Goal: Complete application form

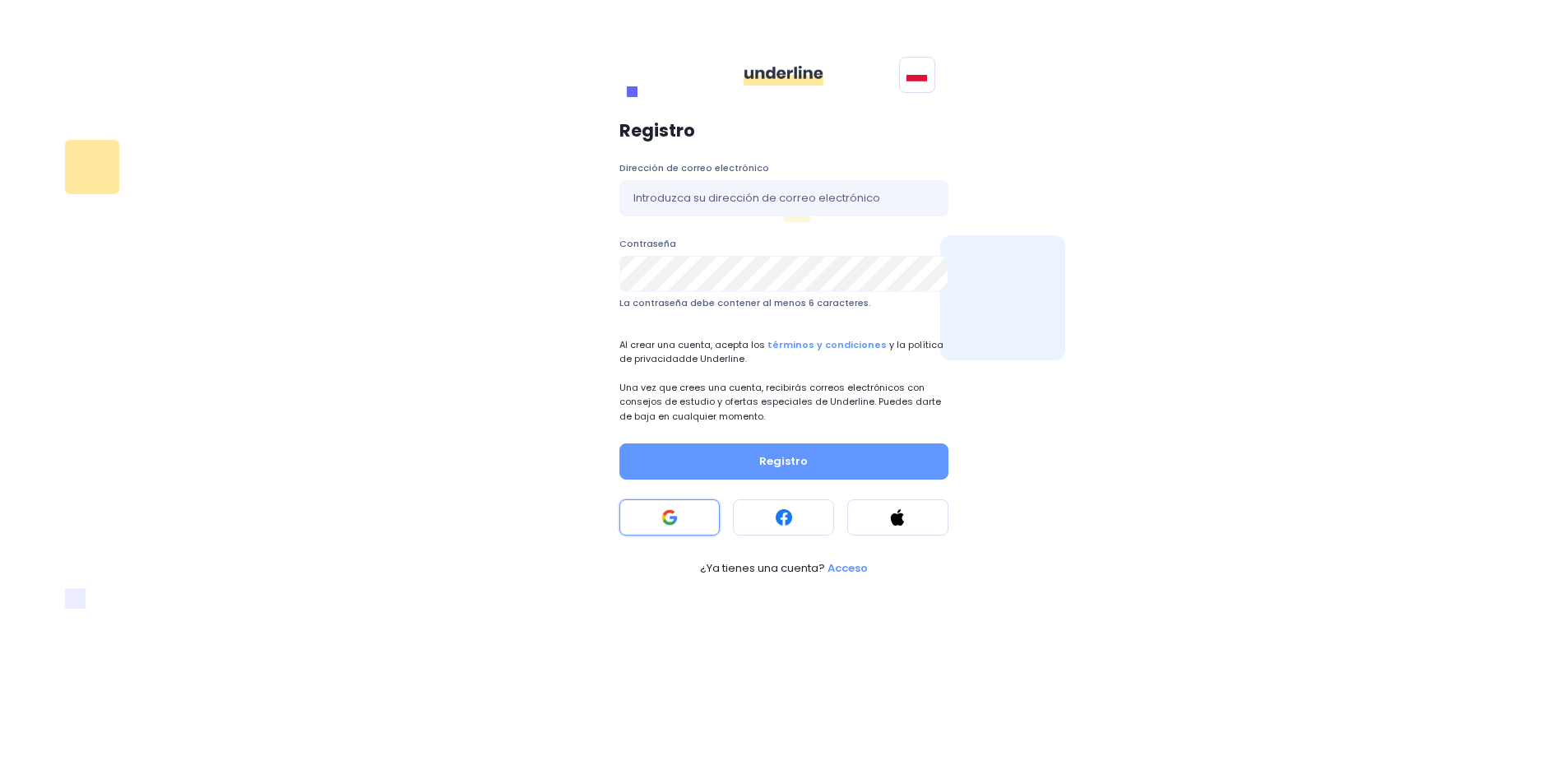
click at [703, 511] on button at bounding box center [670, 517] width 101 height 36
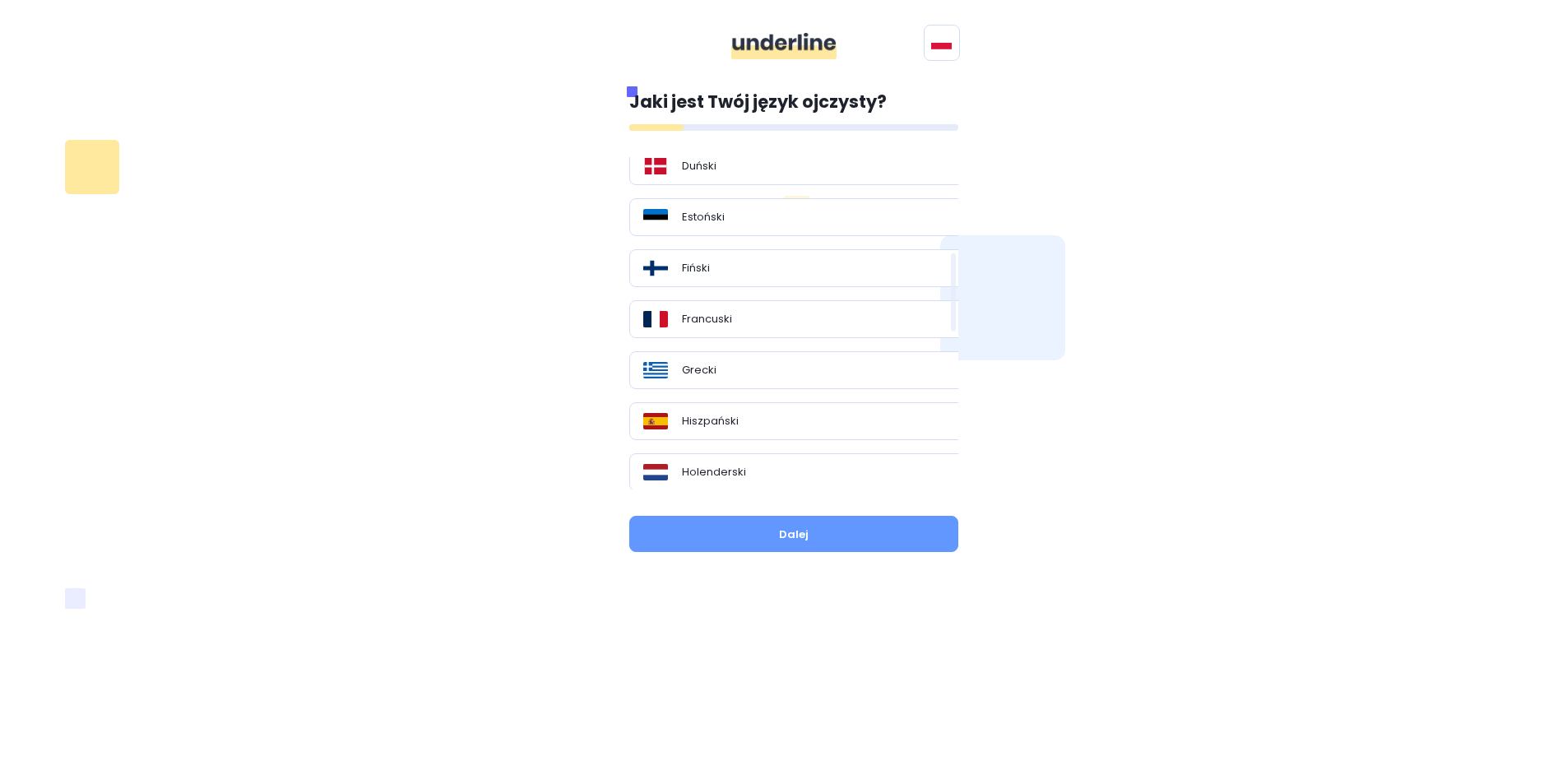
scroll to position [411, 0]
click at [788, 306] on div "Hiszpański" at bounding box center [800, 314] width 314 height 17
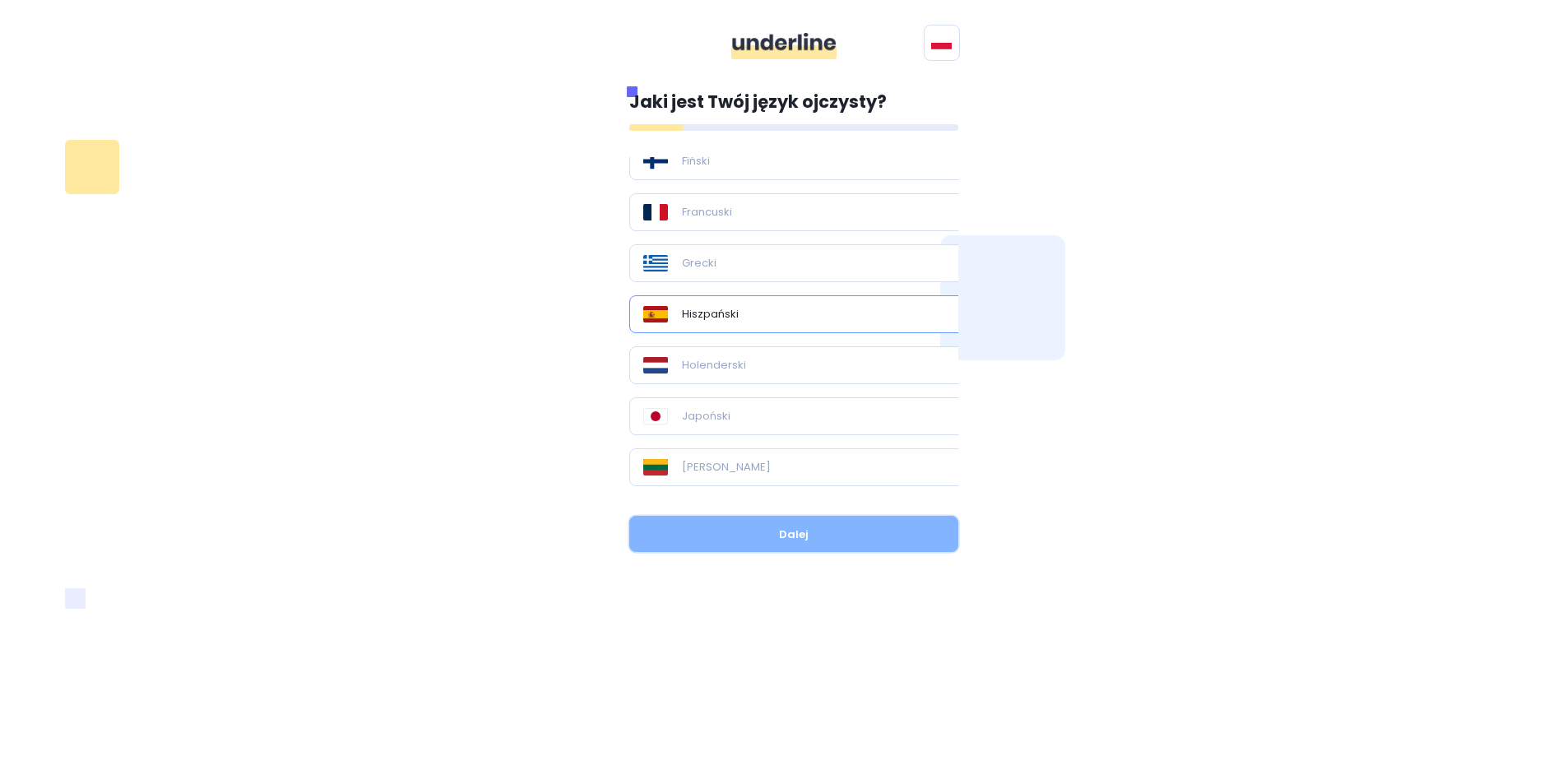
click at [842, 547] on button "Dalej" at bounding box center [794, 533] width 329 height 36
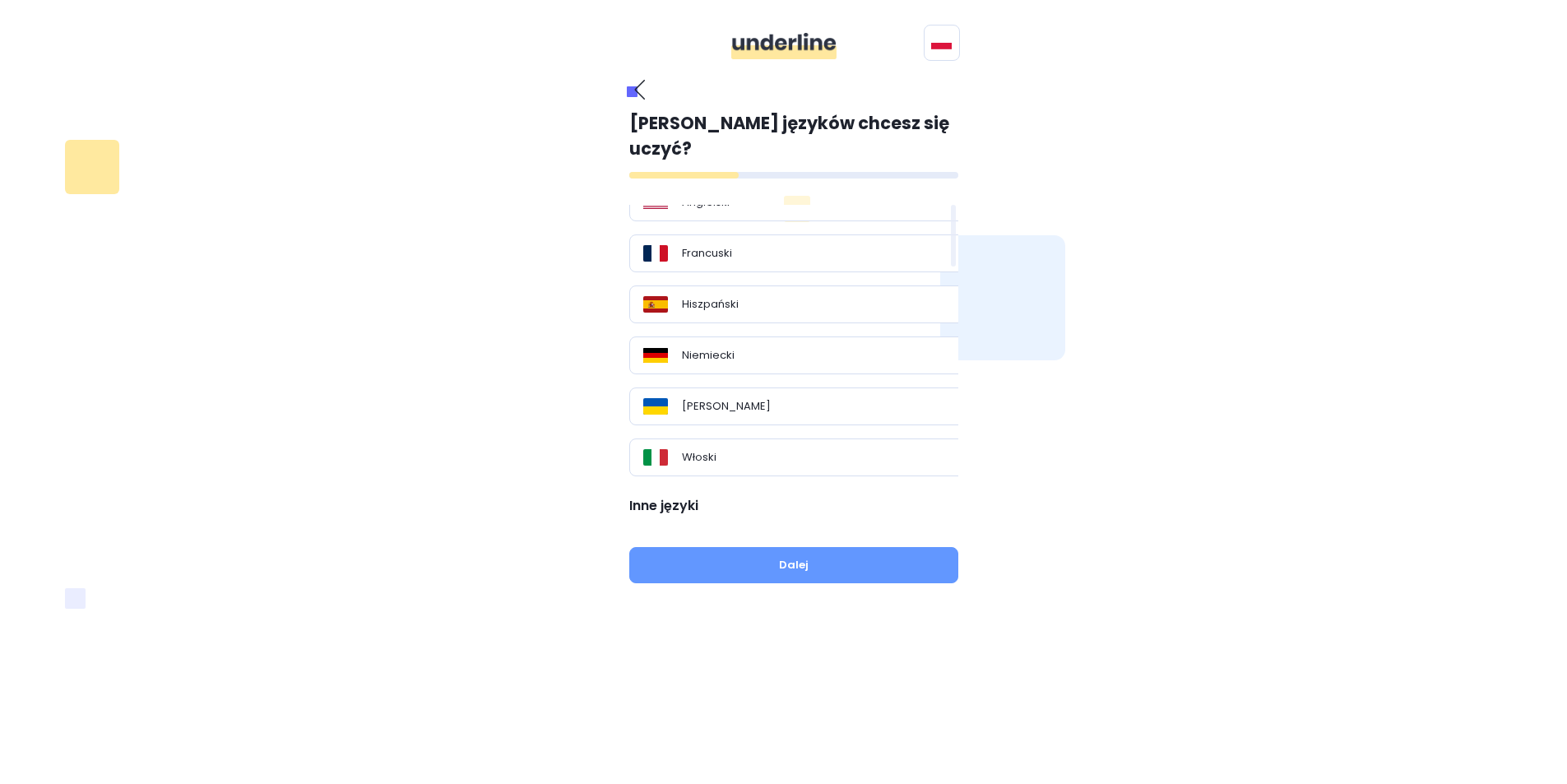
scroll to position [0, 0]
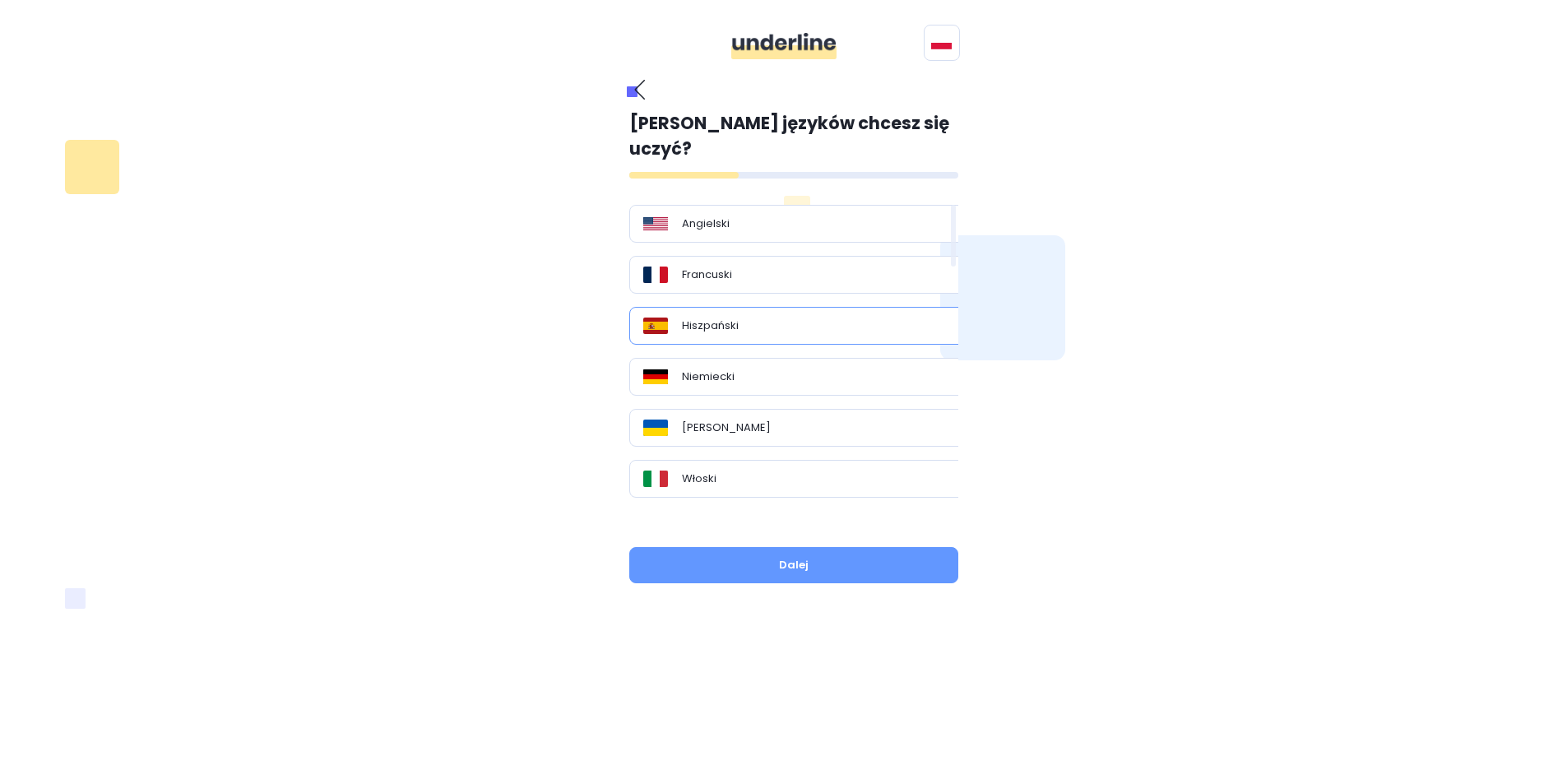
click at [737, 317] on p "Hiszpański" at bounding box center [711, 325] width 57 height 17
click at [776, 547] on button "Dalej" at bounding box center [794, 564] width 329 height 36
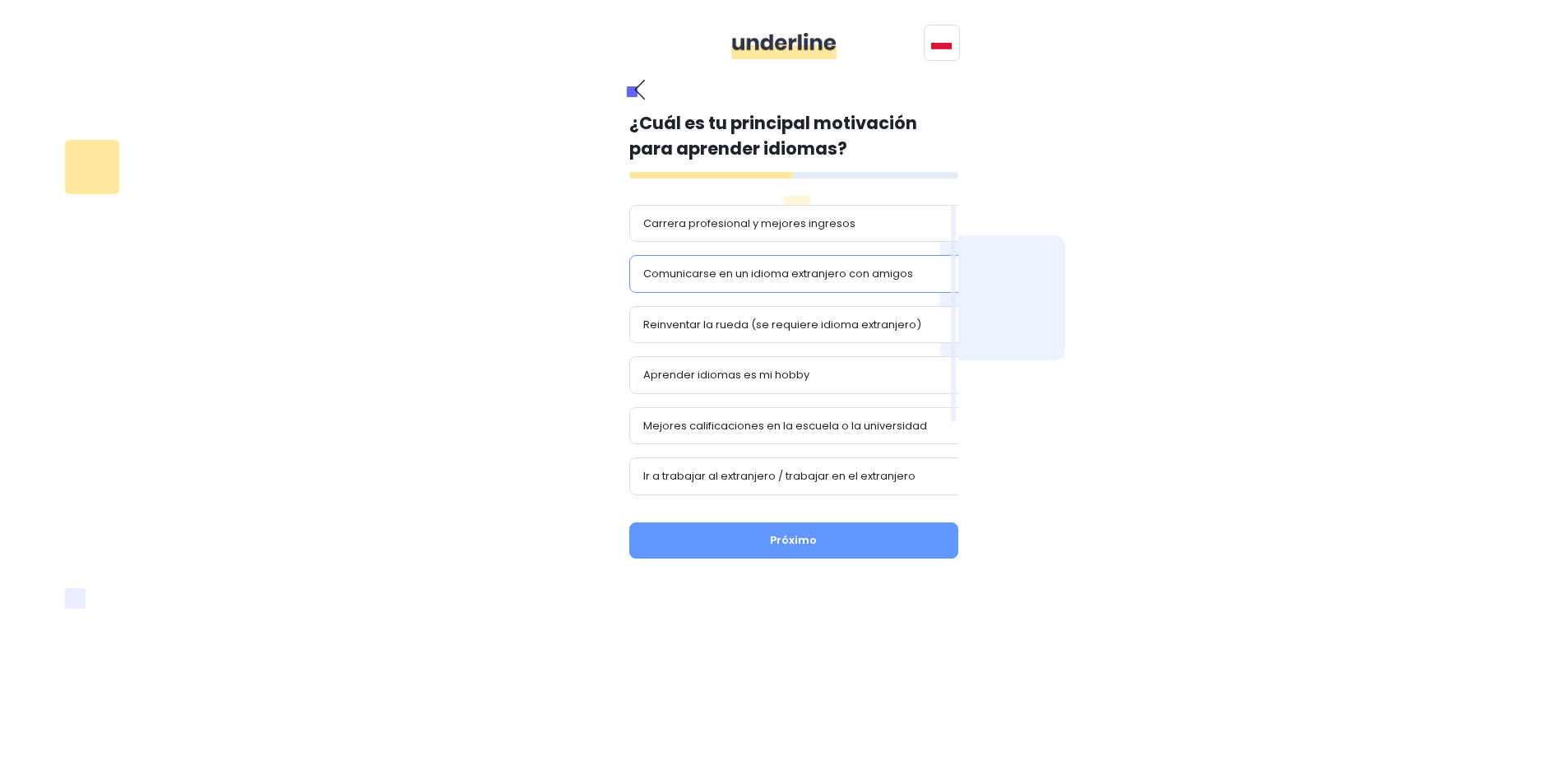
click at [667, 270] on font "Comunicarse en un idioma extranjero con amigos" at bounding box center [778, 273] width 269 height 16
click at [732, 550] on button "Próximo" at bounding box center [794, 540] width 329 height 36
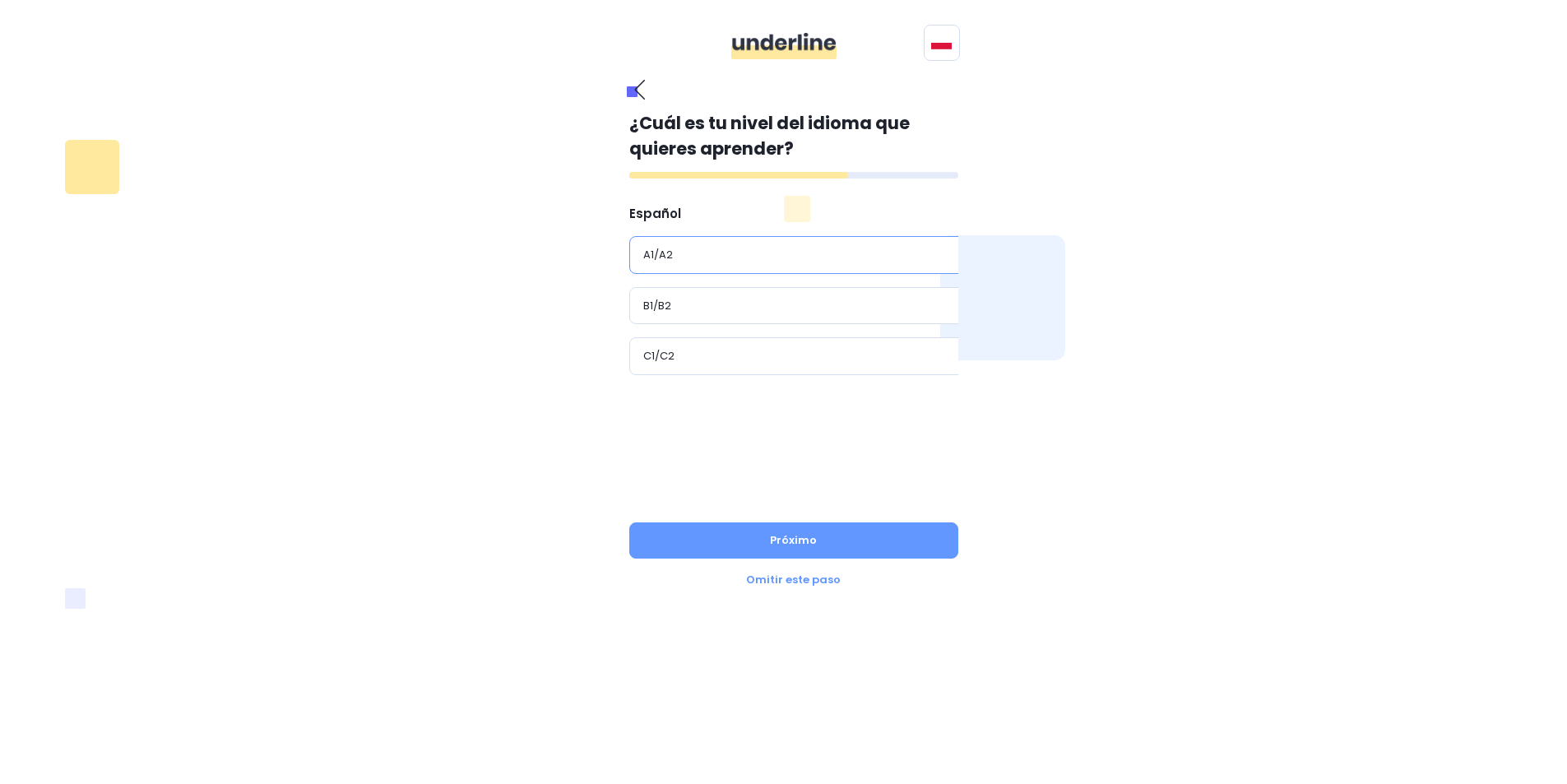
click at [671, 257] on font "A1/A2" at bounding box center [658, 254] width 29 height 16
